Goal: Information Seeking & Learning: Check status

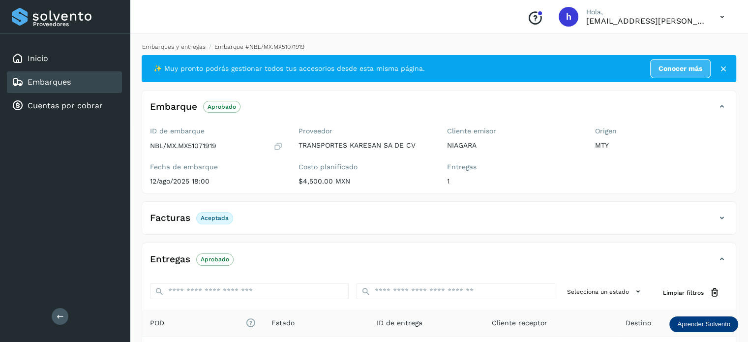
click at [181, 47] on link "Embarques y entregas" at bounding box center [173, 46] width 63 height 7
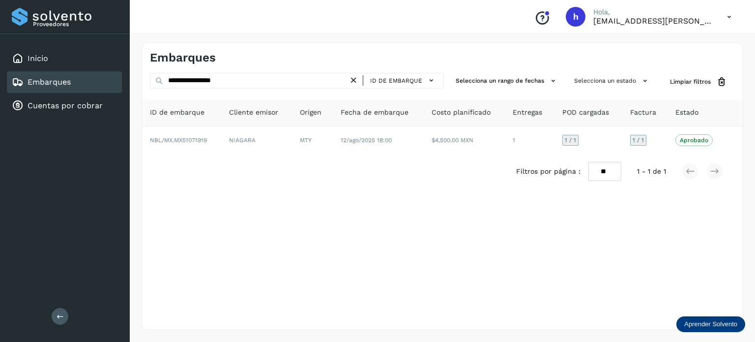
click at [358, 80] on icon at bounding box center [354, 80] width 10 height 10
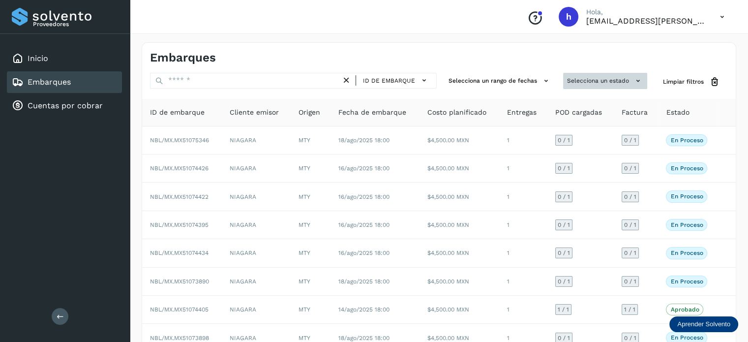
click at [574, 76] on button "Selecciona un estado" at bounding box center [605, 81] width 84 height 16
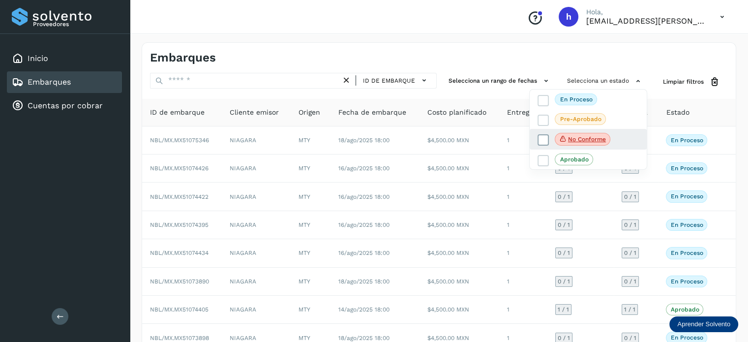
click at [546, 138] on icon at bounding box center [544, 140] width 10 height 10
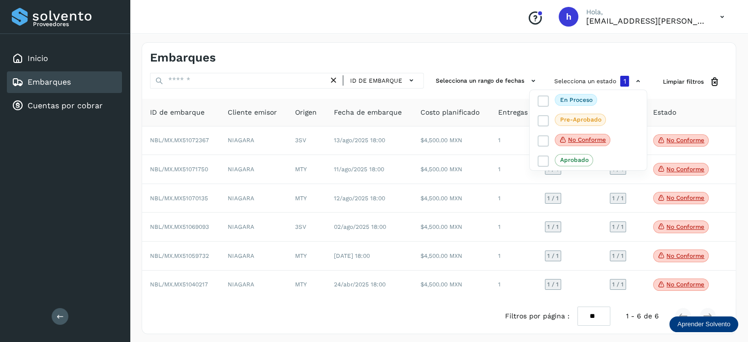
click at [436, 49] on div at bounding box center [374, 171] width 748 height 342
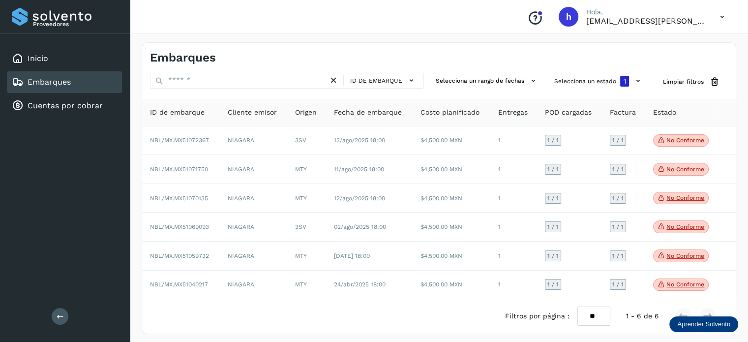
click at [436, 49] on div "Embarques" at bounding box center [439, 54] width 594 height 22
click at [337, 78] on icon at bounding box center [334, 80] width 10 height 10
click at [89, 58] on div "Inicio" at bounding box center [64, 59] width 115 height 22
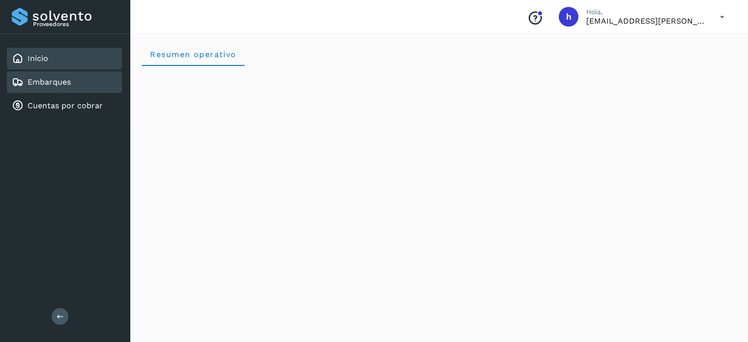
click at [85, 82] on div "Embarques" at bounding box center [64, 82] width 115 height 22
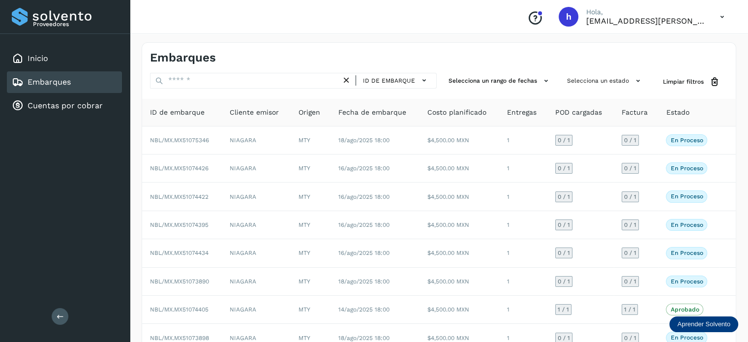
scroll to position [110, 0]
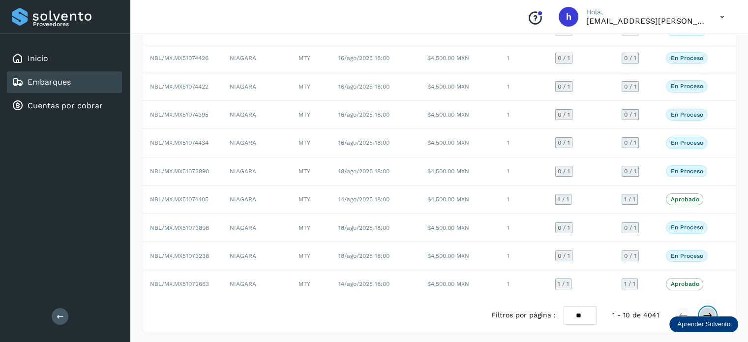
click at [703, 310] on icon at bounding box center [708, 315] width 10 height 10
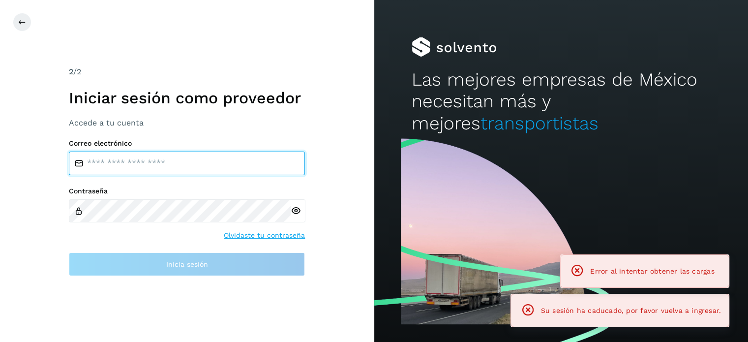
type input "**********"
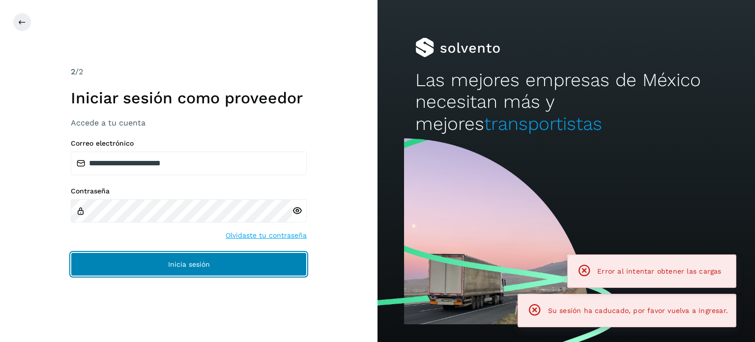
click at [198, 270] on button "Inicia sesión" at bounding box center [189, 264] width 236 height 24
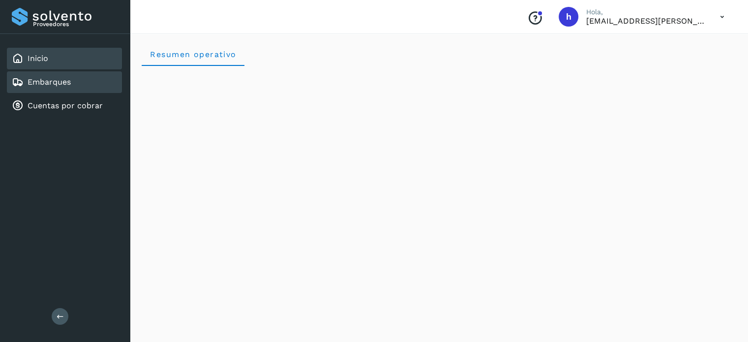
click at [86, 85] on div "Embarques" at bounding box center [64, 82] width 115 height 22
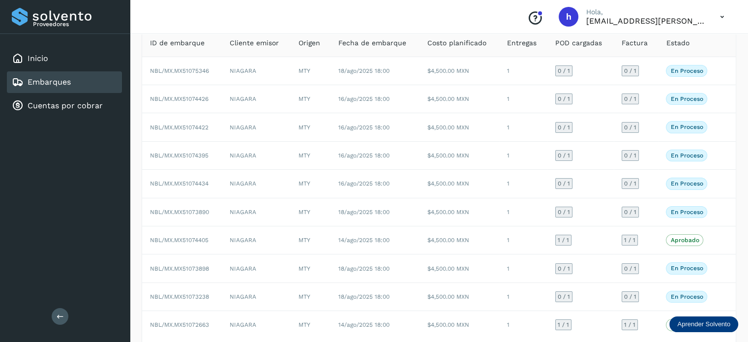
scroll to position [110, 0]
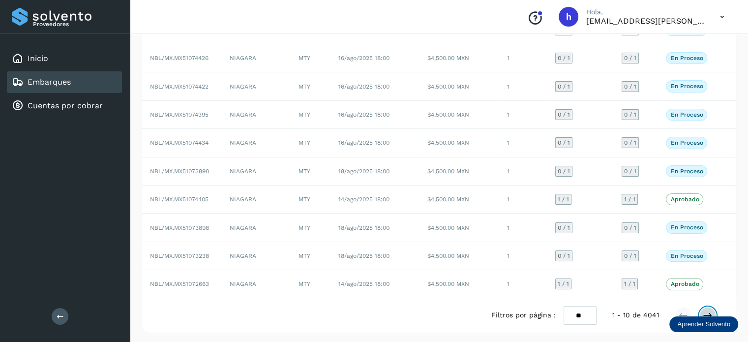
click at [706, 310] on icon at bounding box center [708, 315] width 10 height 10
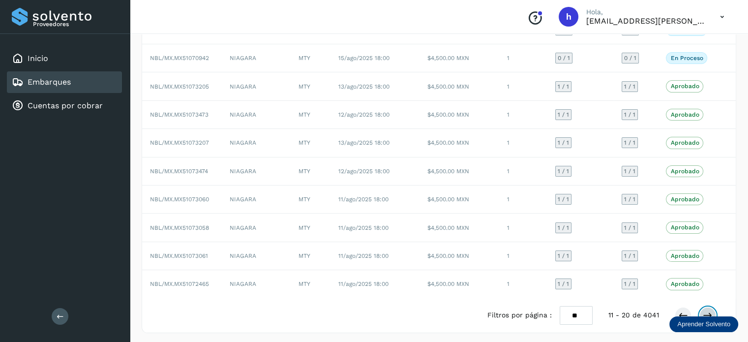
click at [706, 310] on icon at bounding box center [708, 315] width 10 height 10
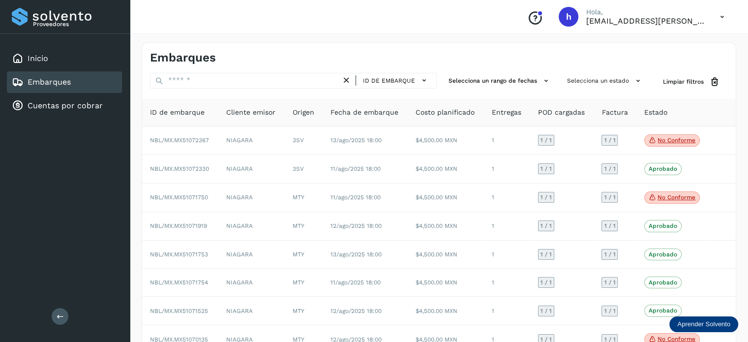
scroll to position [113, 0]
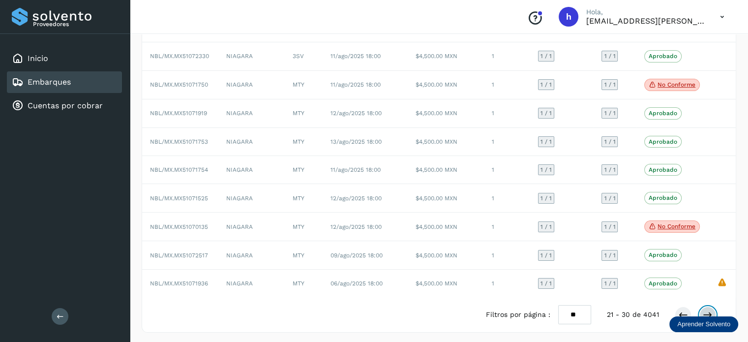
click at [706, 306] on button at bounding box center [707, 314] width 17 height 17
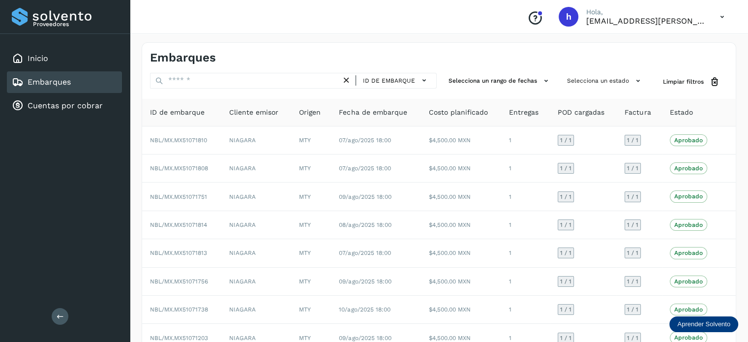
scroll to position [110, 0]
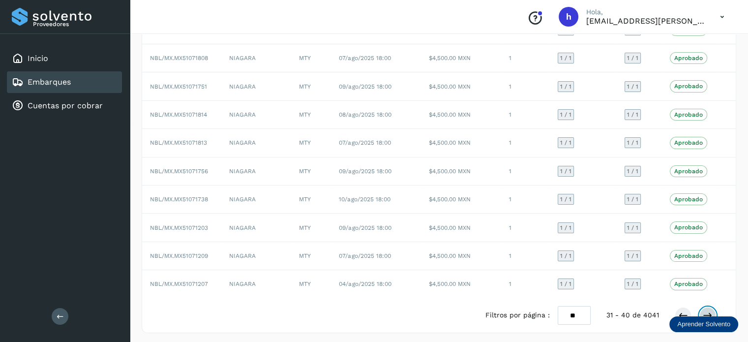
click at [705, 310] on icon at bounding box center [708, 315] width 10 height 10
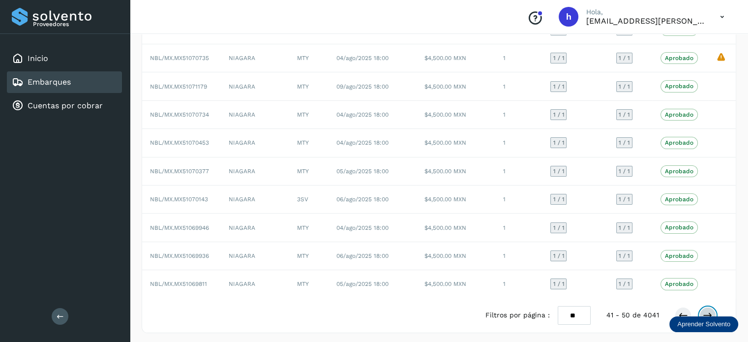
click at [706, 310] on icon at bounding box center [708, 315] width 10 height 10
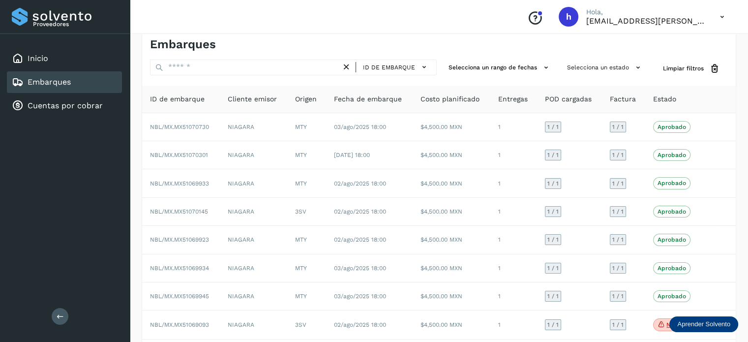
scroll to position [111, 0]
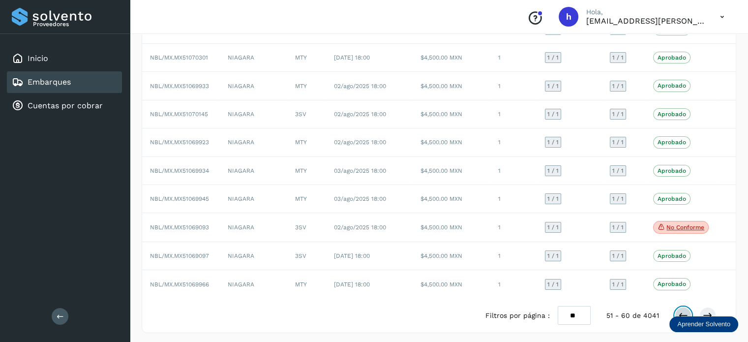
click at [684, 310] on icon at bounding box center [683, 315] width 10 height 10
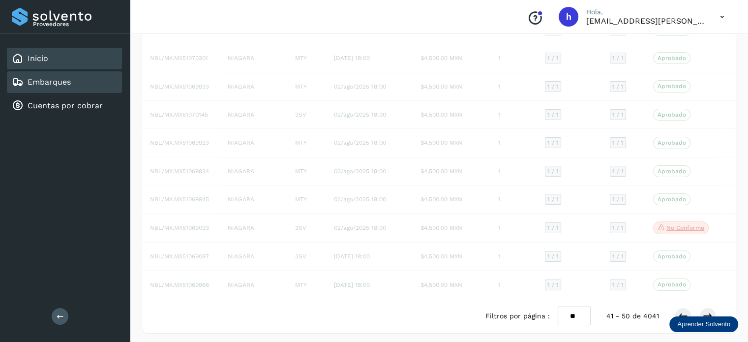
click at [99, 64] on div "Inicio" at bounding box center [64, 59] width 115 height 22
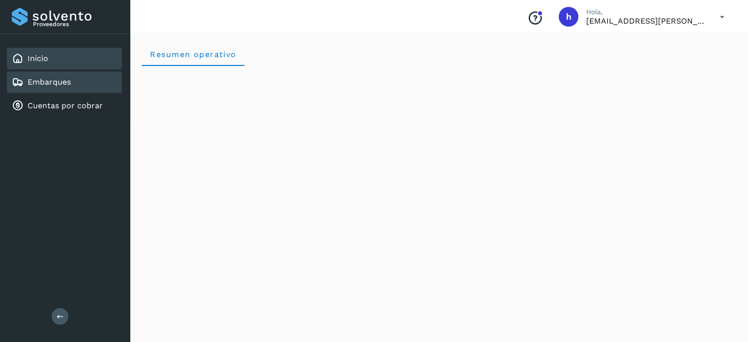
click at [53, 77] on link "Embarques" at bounding box center [49, 81] width 43 height 9
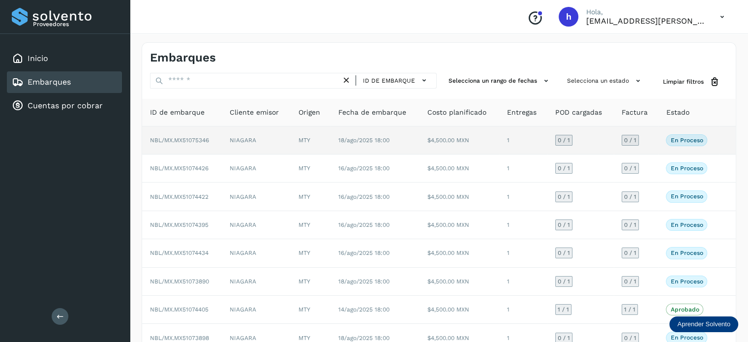
click at [702, 145] on span "En proceso" at bounding box center [686, 140] width 41 height 12
click at [475, 140] on td "$4,500.00 MXN" at bounding box center [460, 140] width 80 height 28
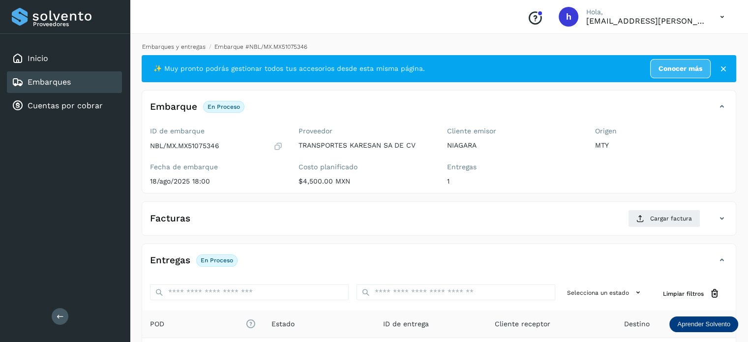
click at [175, 43] on link "Embarques y entregas" at bounding box center [173, 46] width 63 height 7
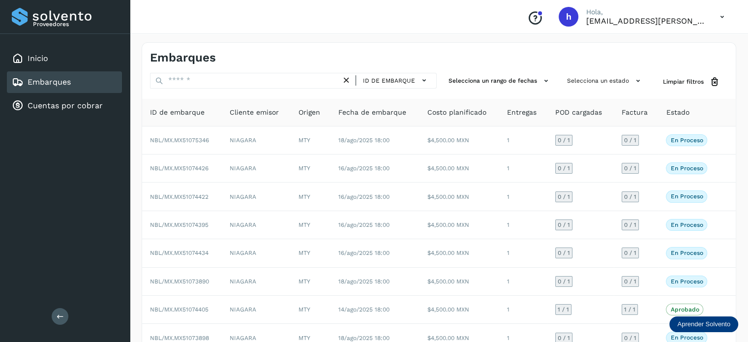
click at [658, 106] on th "Factura" at bounding box center [688, 113] width 60 height 28
click at [679, 110] on span "Estado" at bounding box center [677, 112] width 23 height 10
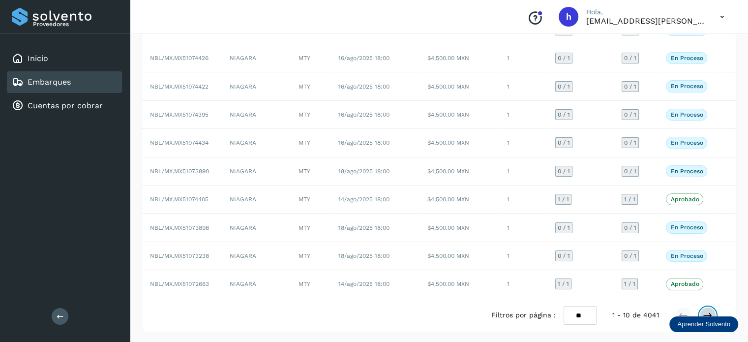
click at [709, 310] on icon at bounding box center [708, 315] width 10 height 10
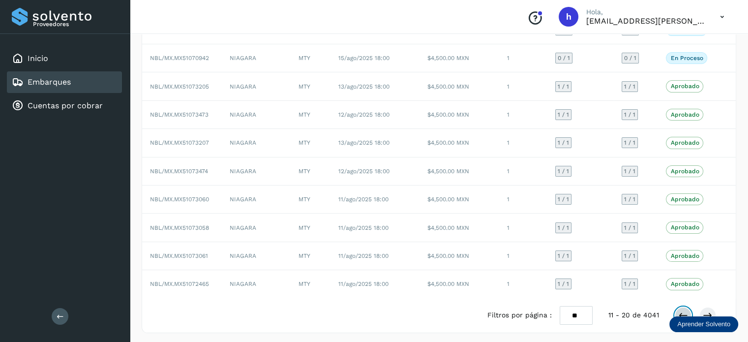
click at [680, 310] on icon at bounding box center [683, 315] width 10 height 10
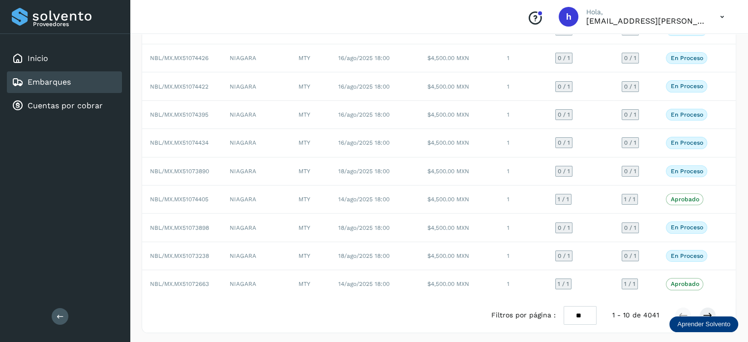
scroll to position [0, 0]
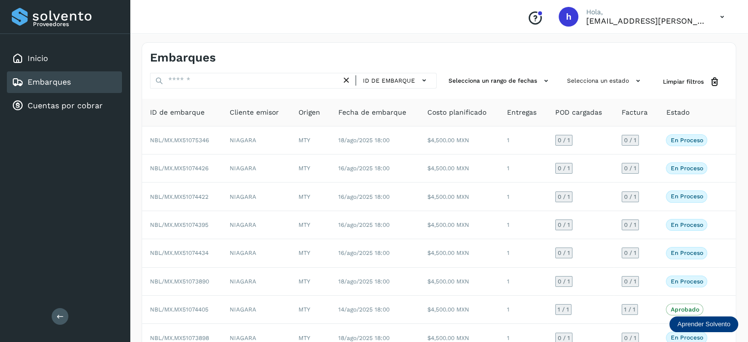
click at [626, 39] on div "Embarques ID de embarque Selecciona un rango de fechas Selecciona un estado Lim…" at bounding box center [439, 242] width 618 height 424
click at [581, 83] on button "Selecciona un estado" at bounding box center [605, 81] width 84 height 16
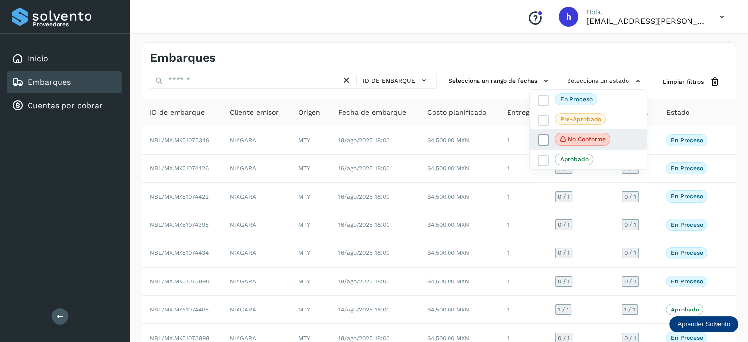
click at [542, 141] on icon at bounding box center [544, 140] width 10 height 10
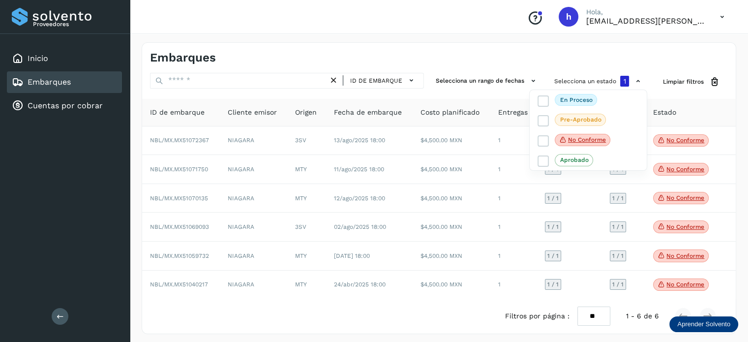
click at [404, 57] on div at bounding box center [374, 171] width 748 height 342
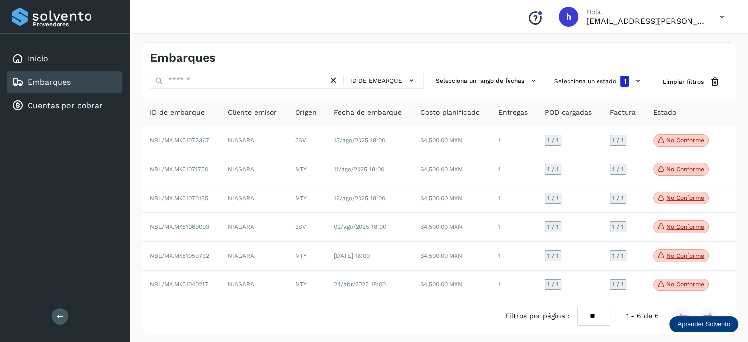
click at [404, 57] on div "Embarques" at bounding box center [294, 58] width 289 height 14
click at [254, 61] on div "Embarques" at bounding box center [294, 58] width 289 height 14
